Goal: Task Accomplishment & Management: Use online tool/utility

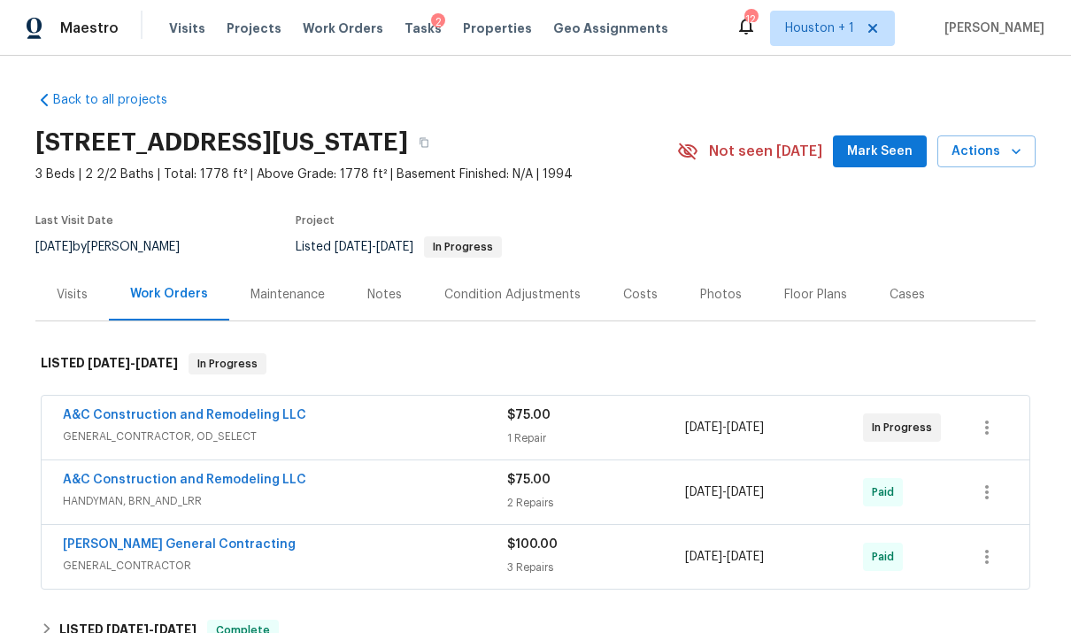
click at [483, 35] on span "Properties" at bounding box center [497, 28] width 69 height 18
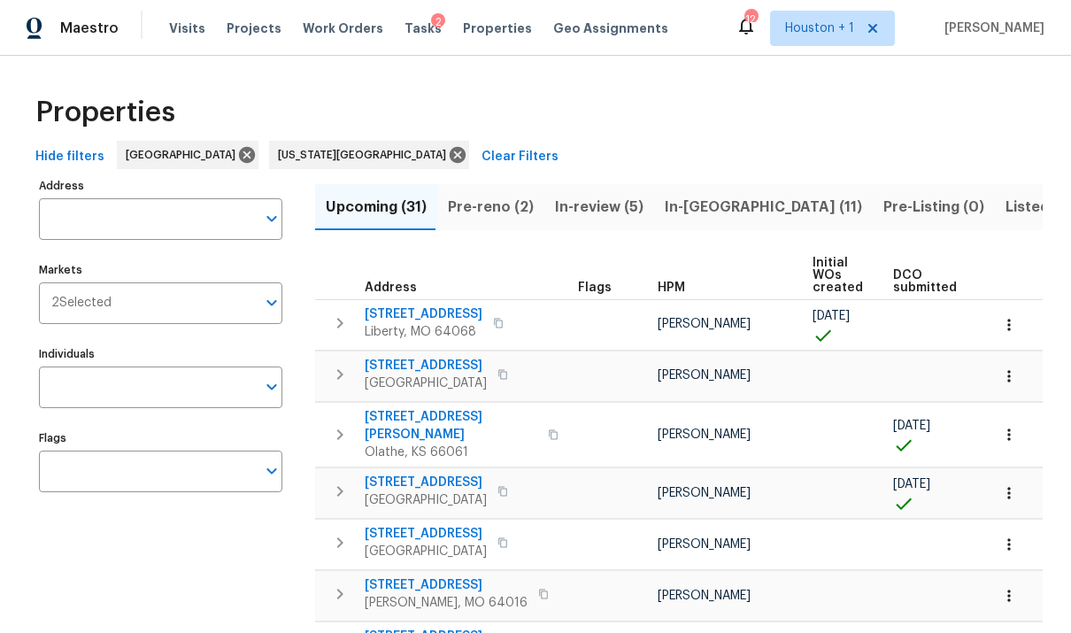
click at [704, 214] on span "In-[GEOGRAPHIC_DATA] (11)" at bounding box center [763, 207] width 197 height 25
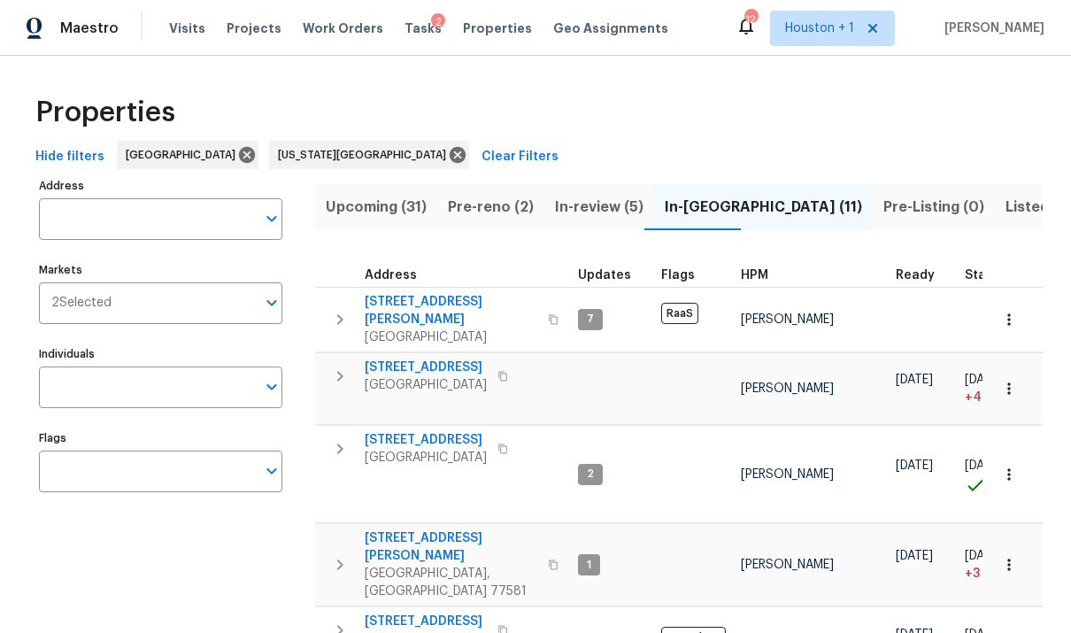
click at [509, 213] on span "Pre-reno (2)" at bounding box center [491, 207] width 86 height 25
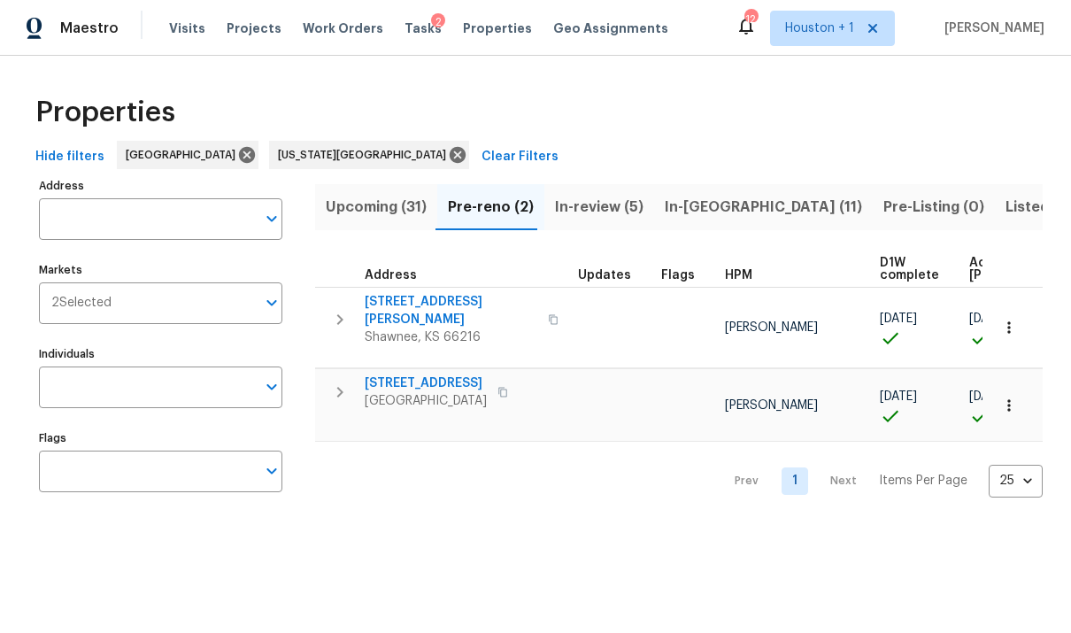
click at [711, 197] on span "In-[GEOGRAPHIC_DATA] (11)" at bounding box center [763, 207] width 197 height 25
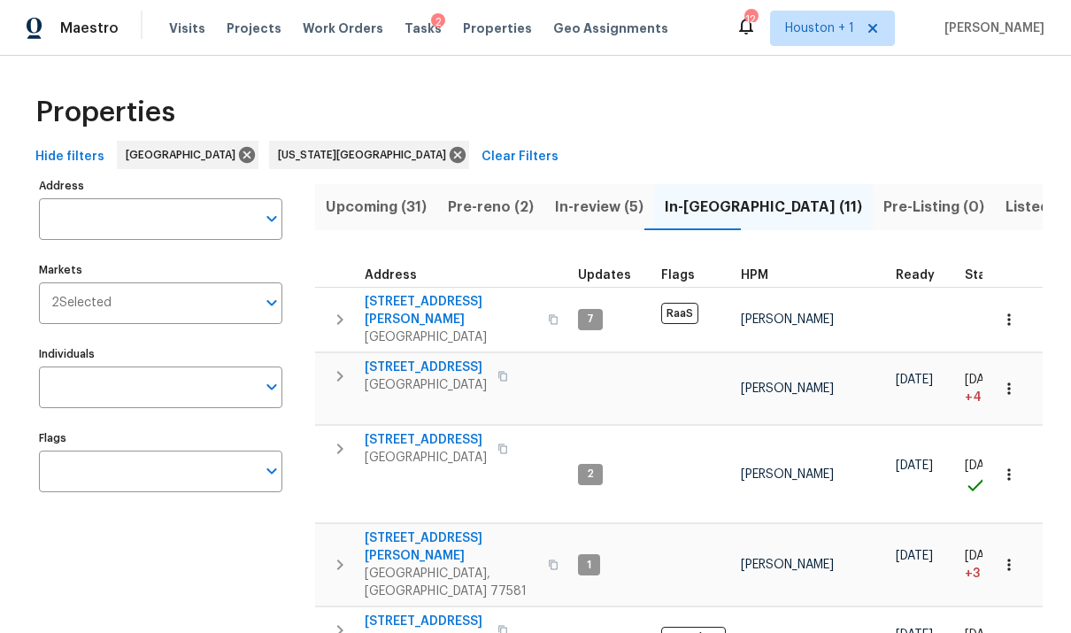
click at [884, 218] on span "Pre-Listing (0)" at bounding box center [934, 207] width 101 height 25
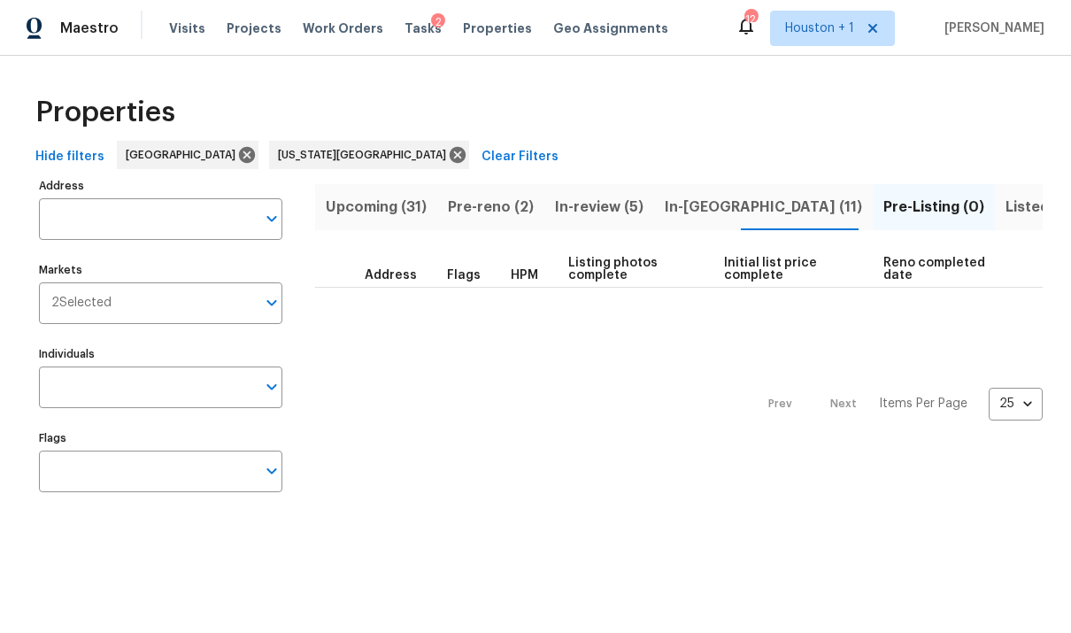
click at [700, 206] on span "In-[GEOGRAPHIC_DATA] (11)" at bounding box center [763, 207] width 197 height 25
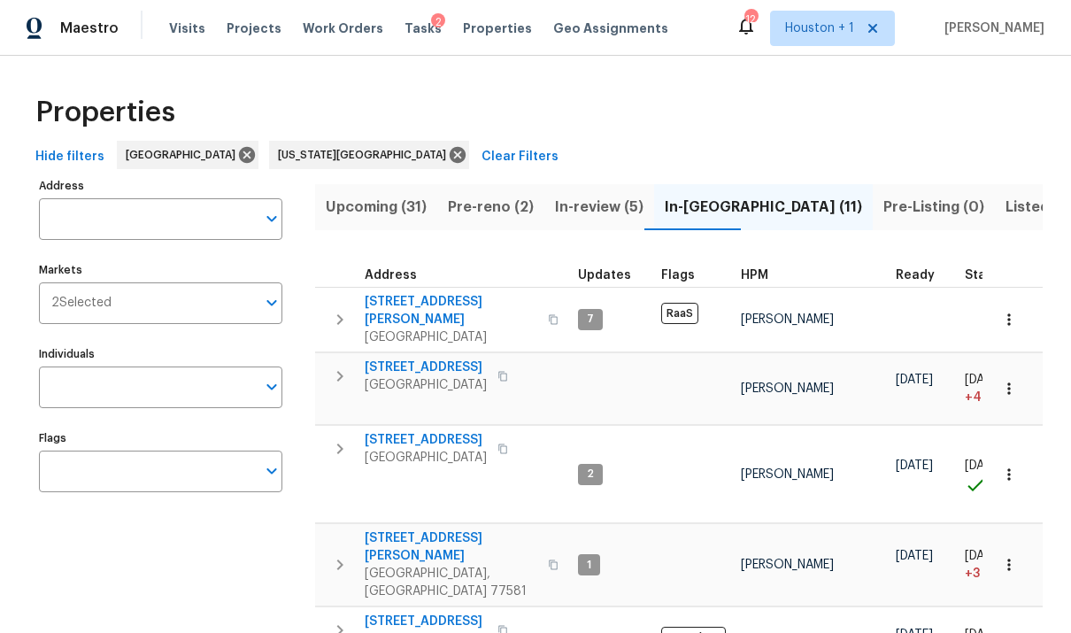
click at [186, 35] on span "Visits" at bounding box center [187, 28] width 36 height 18
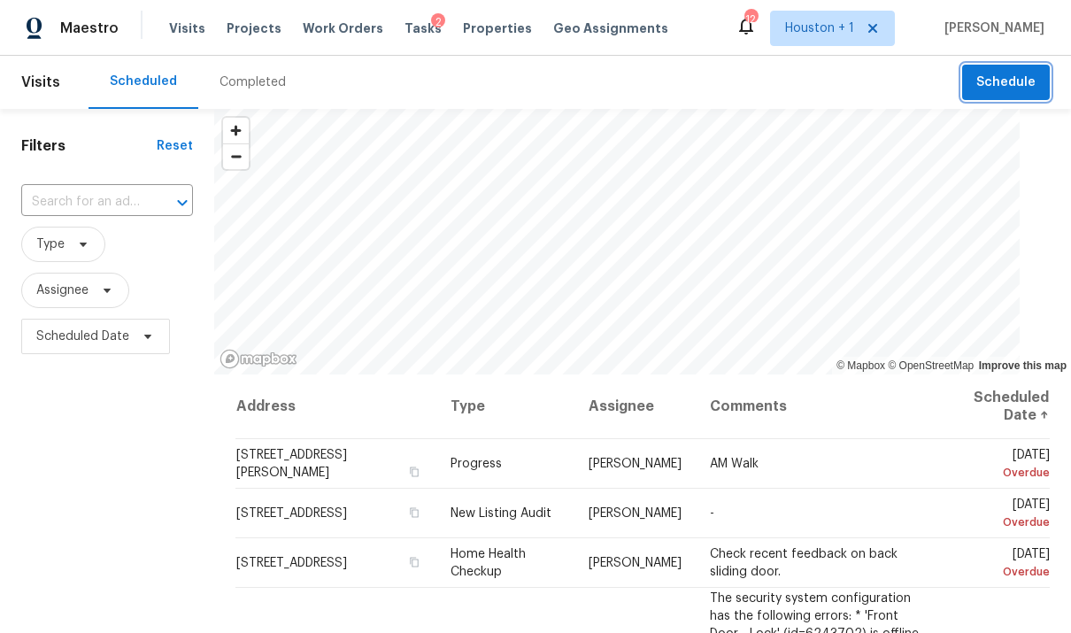
click at [1017, 91] on span "Schedule" at bounding box center [1006, 83] width 59 height 22
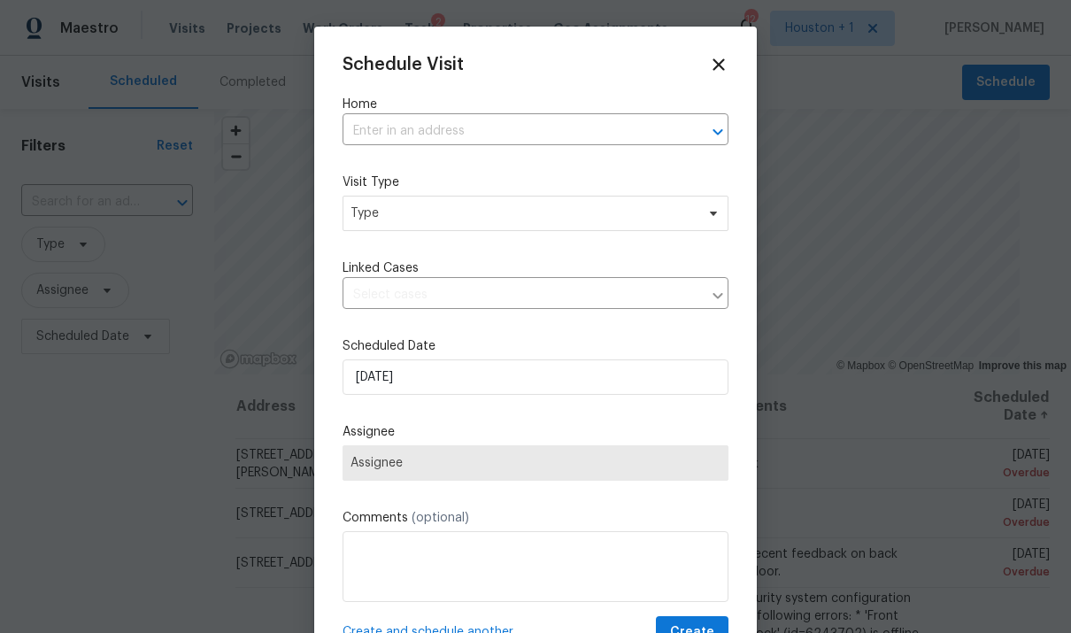
click at [628, 133] on input "text" at bounding box center [511, 131] width 336 height 27
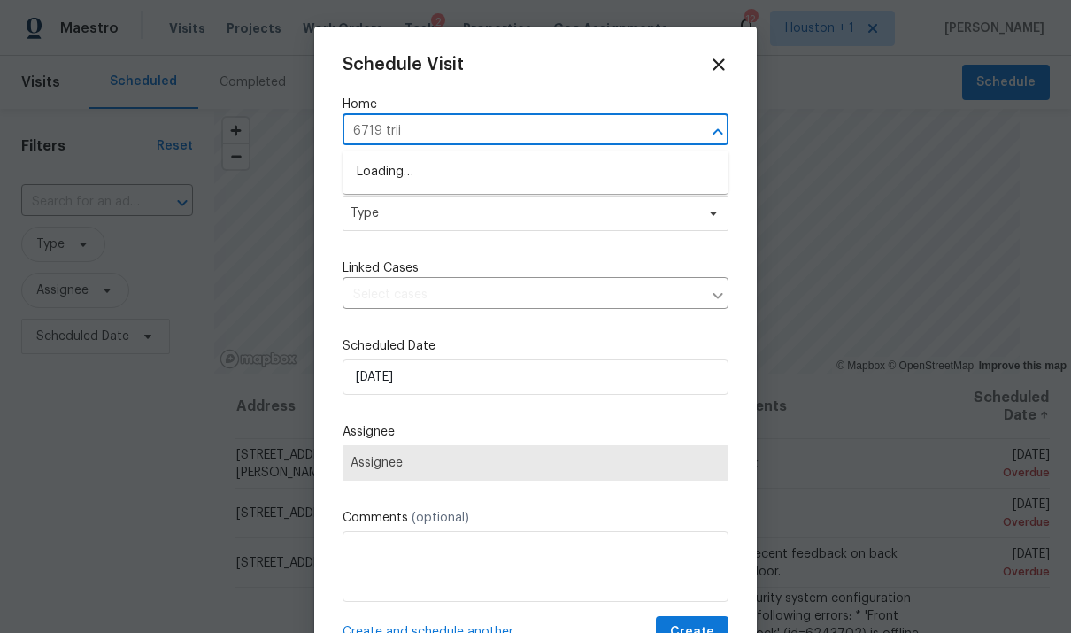
type input "6719 tri"
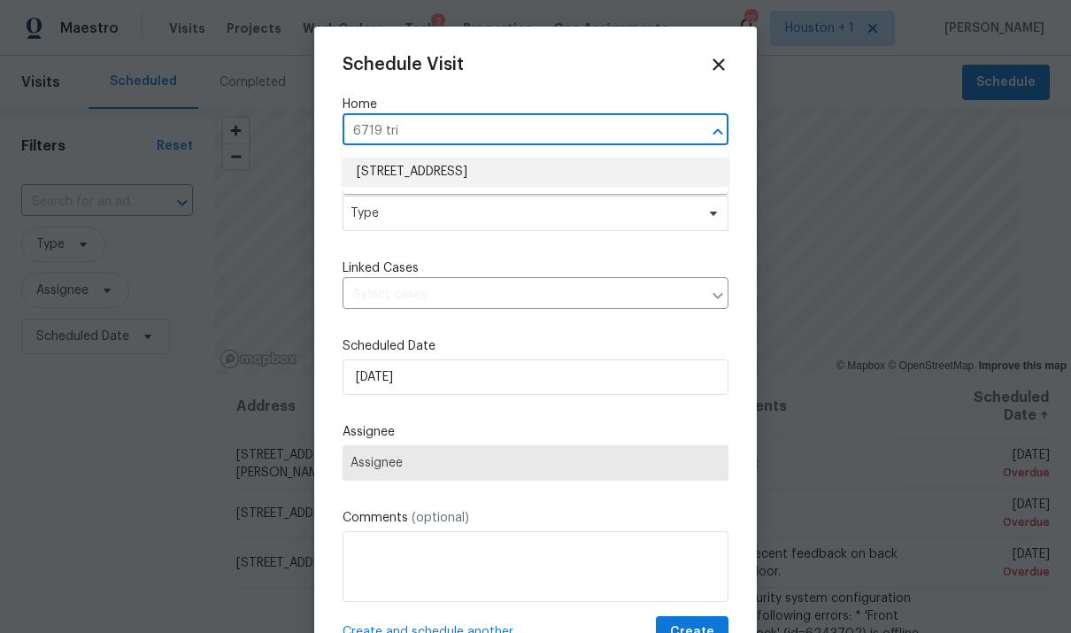
click at [537, 169] on li "[STREET_ADDRESS]" at bounding box center [536, 172] width 386 height 29
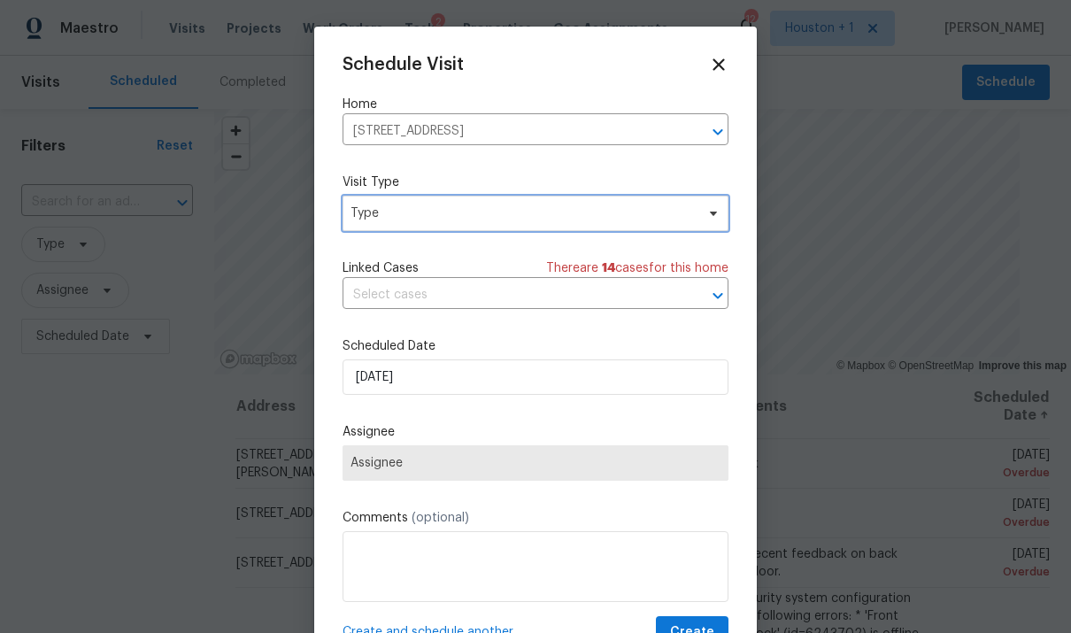
click at [654, 220] on span "Type" at bounding box center [523, 214] width 344 height 18
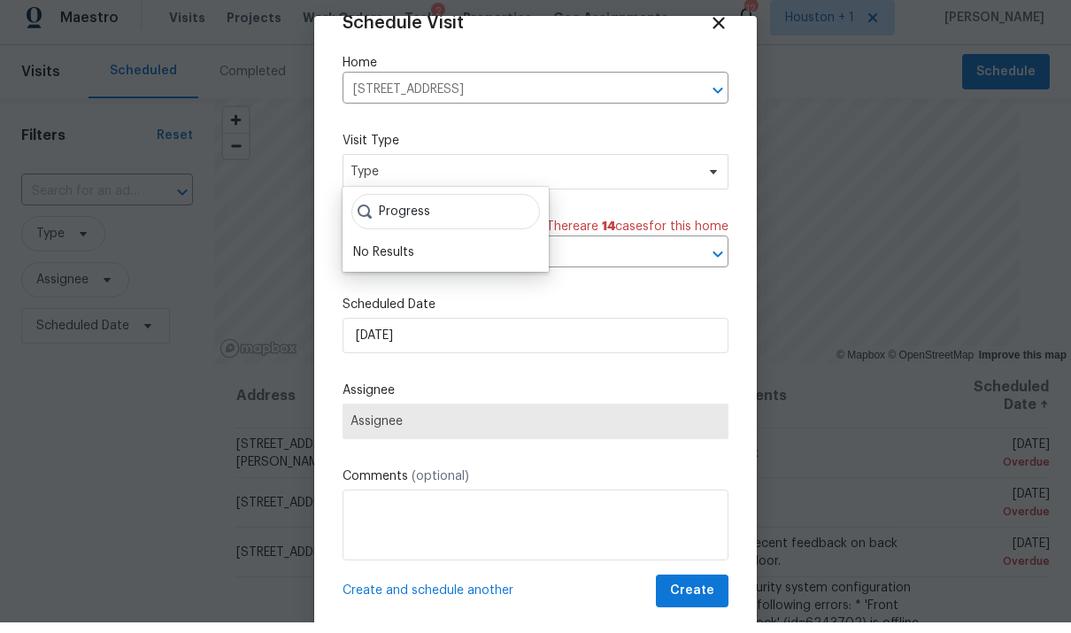
scroll to position [35, 0]
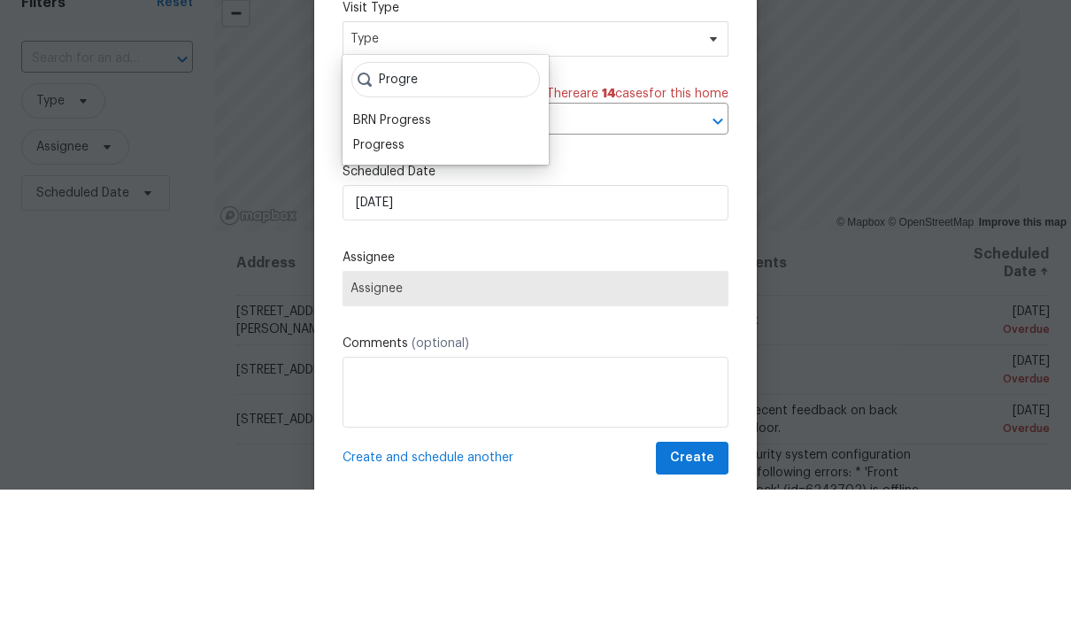
type input "Progre"
click at [396, 280] on div "Progress" at bounding box center [378, 289] width 51 height 18
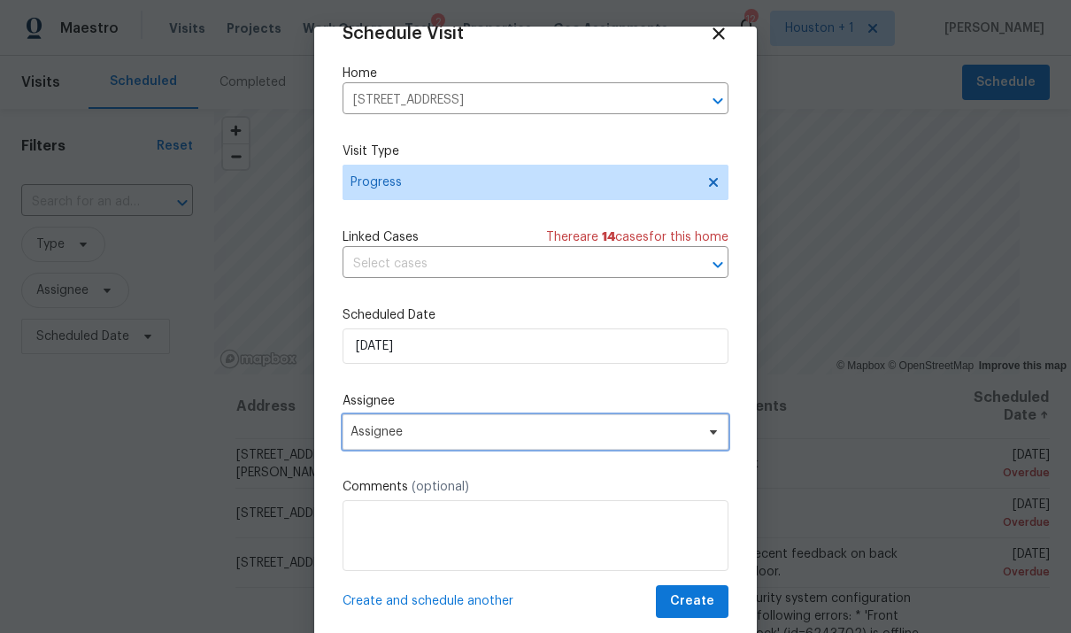
click at [560, 431] on span "Assignee" at bounding box center [524, 432] width 347 height 14
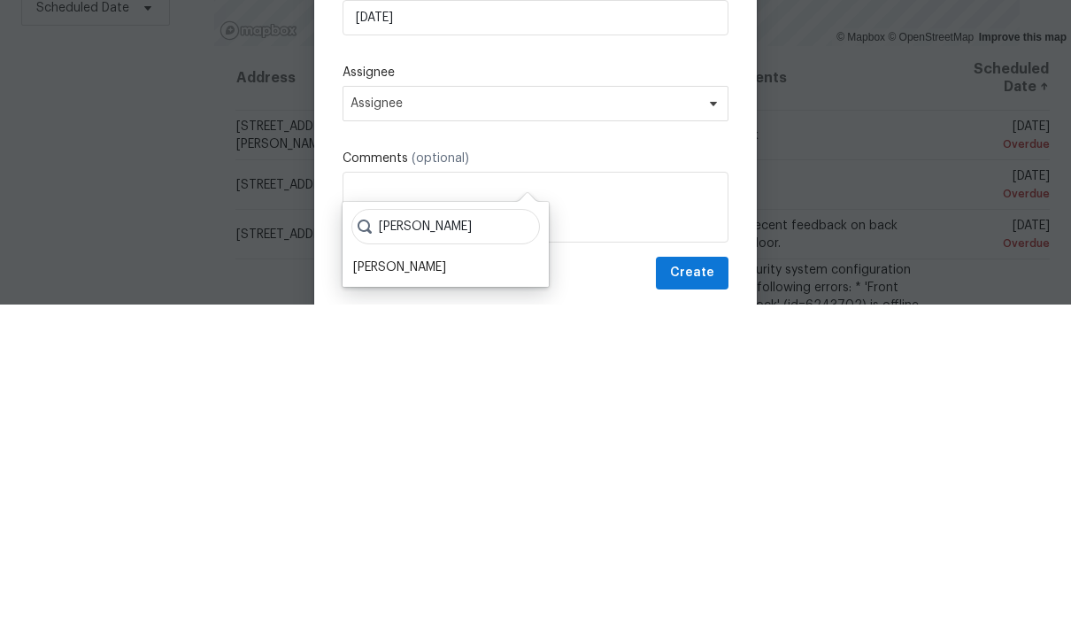
type input "[PERSON_NAME]"
click at [408, 587] on div "[PERSON_NAME]" at bounding box center [399, 596] width 93 height 18
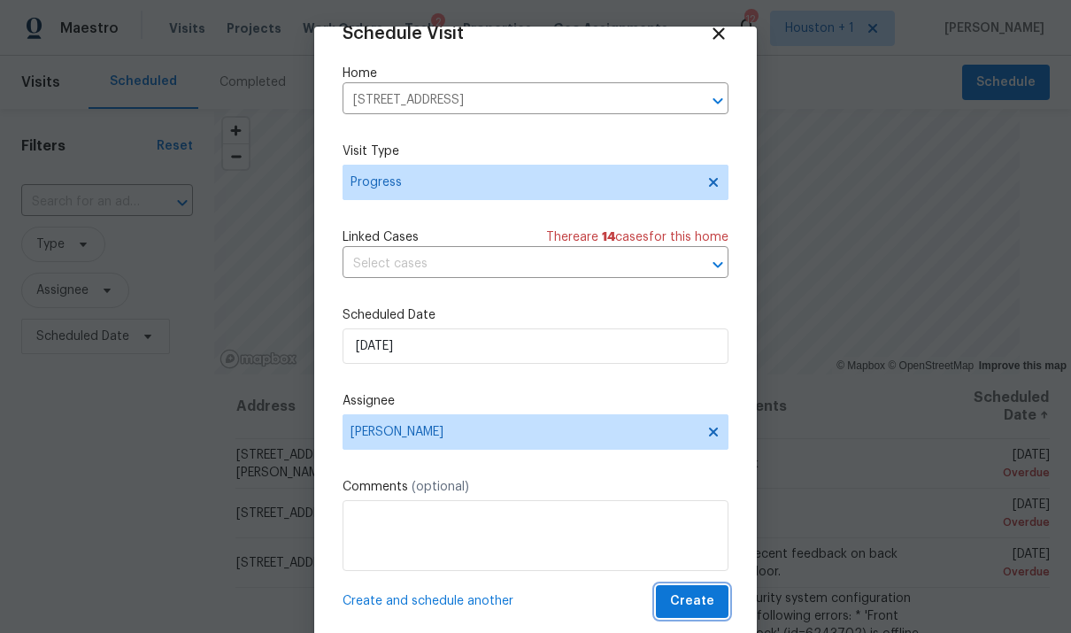
click at [718, 588] on button "Create" at bounding box center [692, 601] width 73 height 33
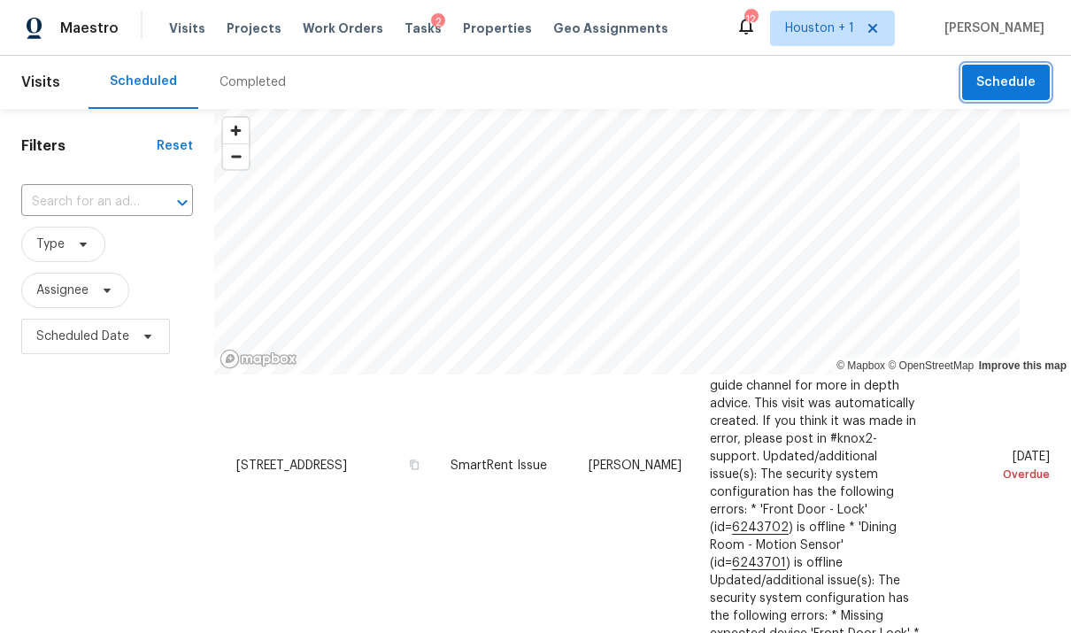
scroll to position [337, 0]
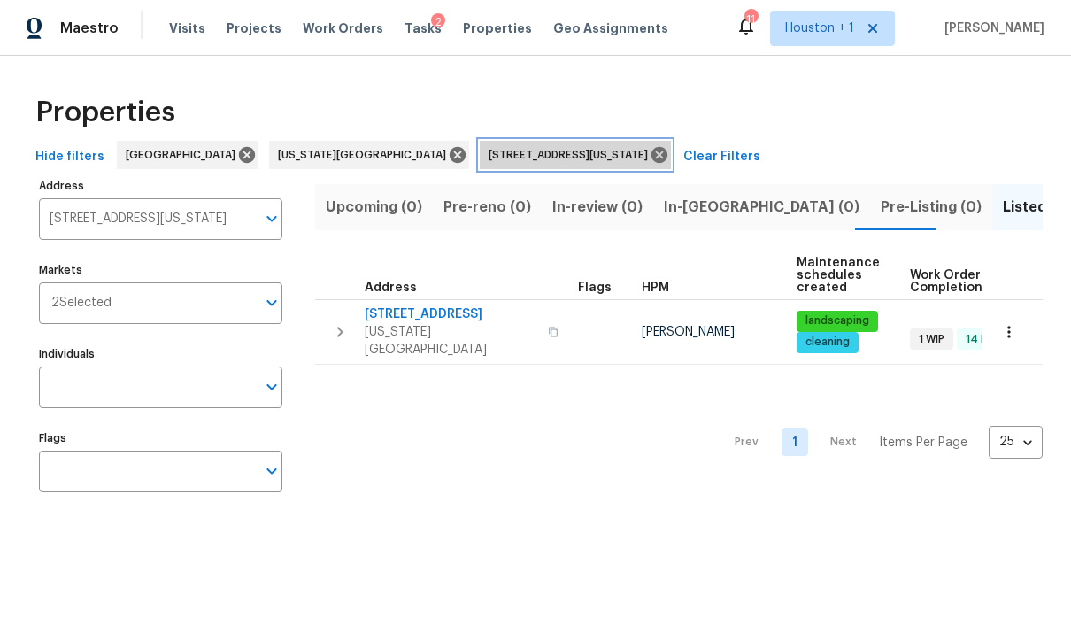
click at [650, 164] on icon at bounding box center [659, 154] width 19 height 19
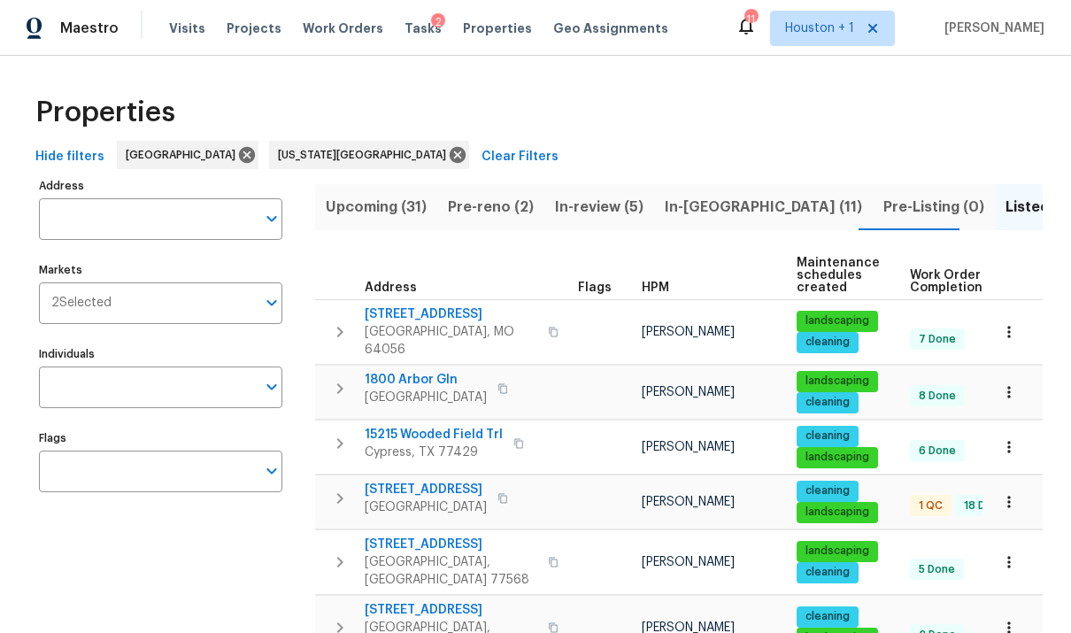
click at [236, 396] on input "Individuals" at bounding box center [147, 388] width 217 height 42
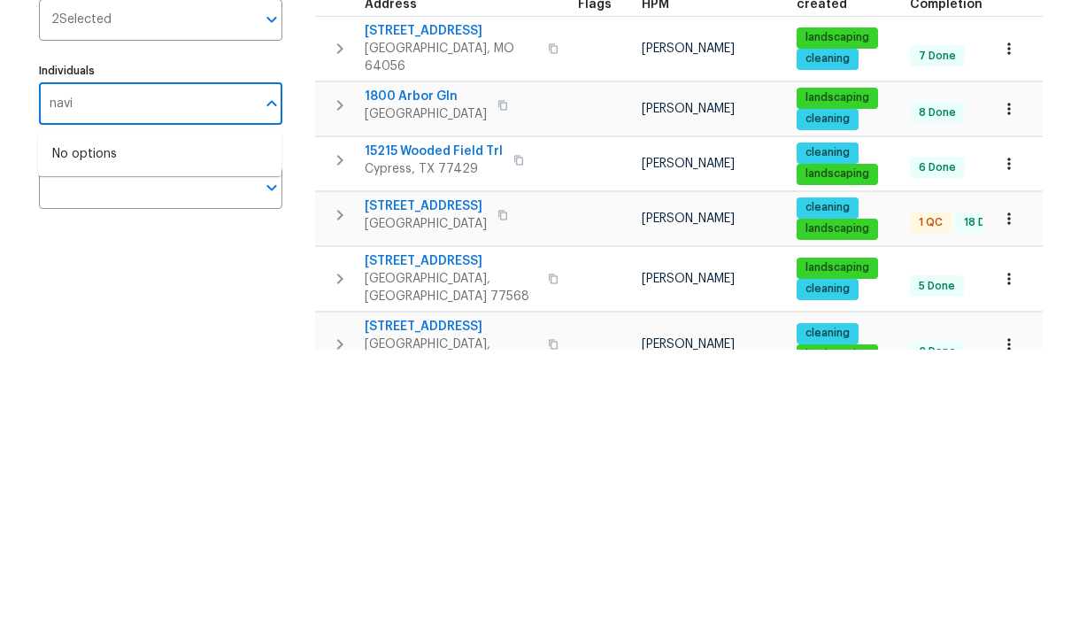
type input "navid"
click at [158, 429] on li "[PERSON_NAME]" at bounding box center [159, 447] width 215 height 37
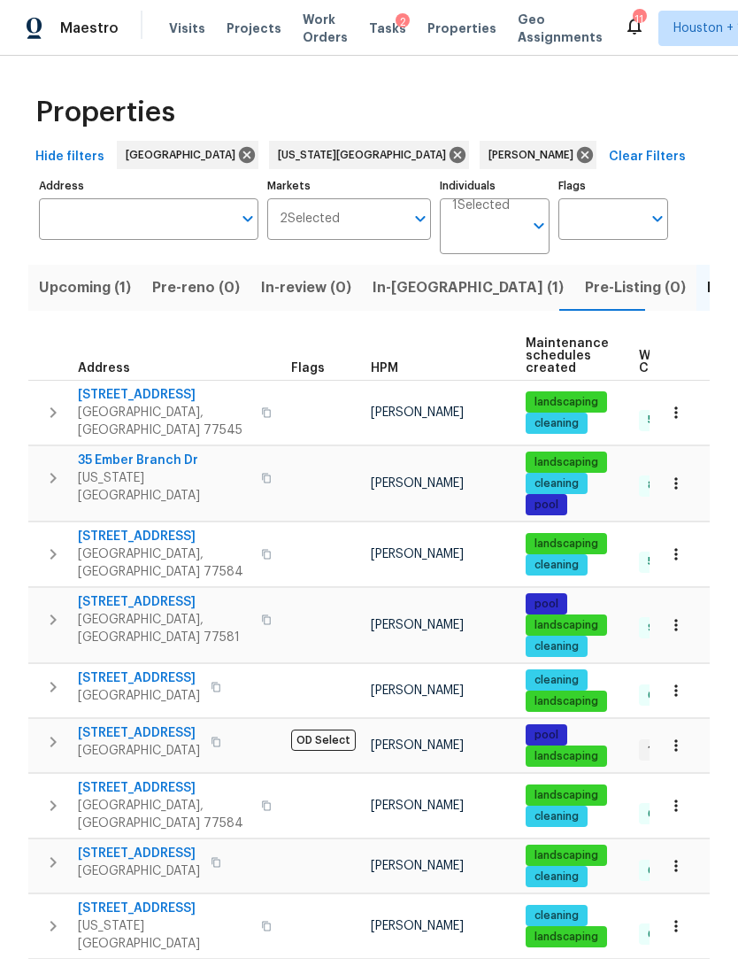
scroll to position [23, 0]
